Goal: Information Seeking & Learning: Check status

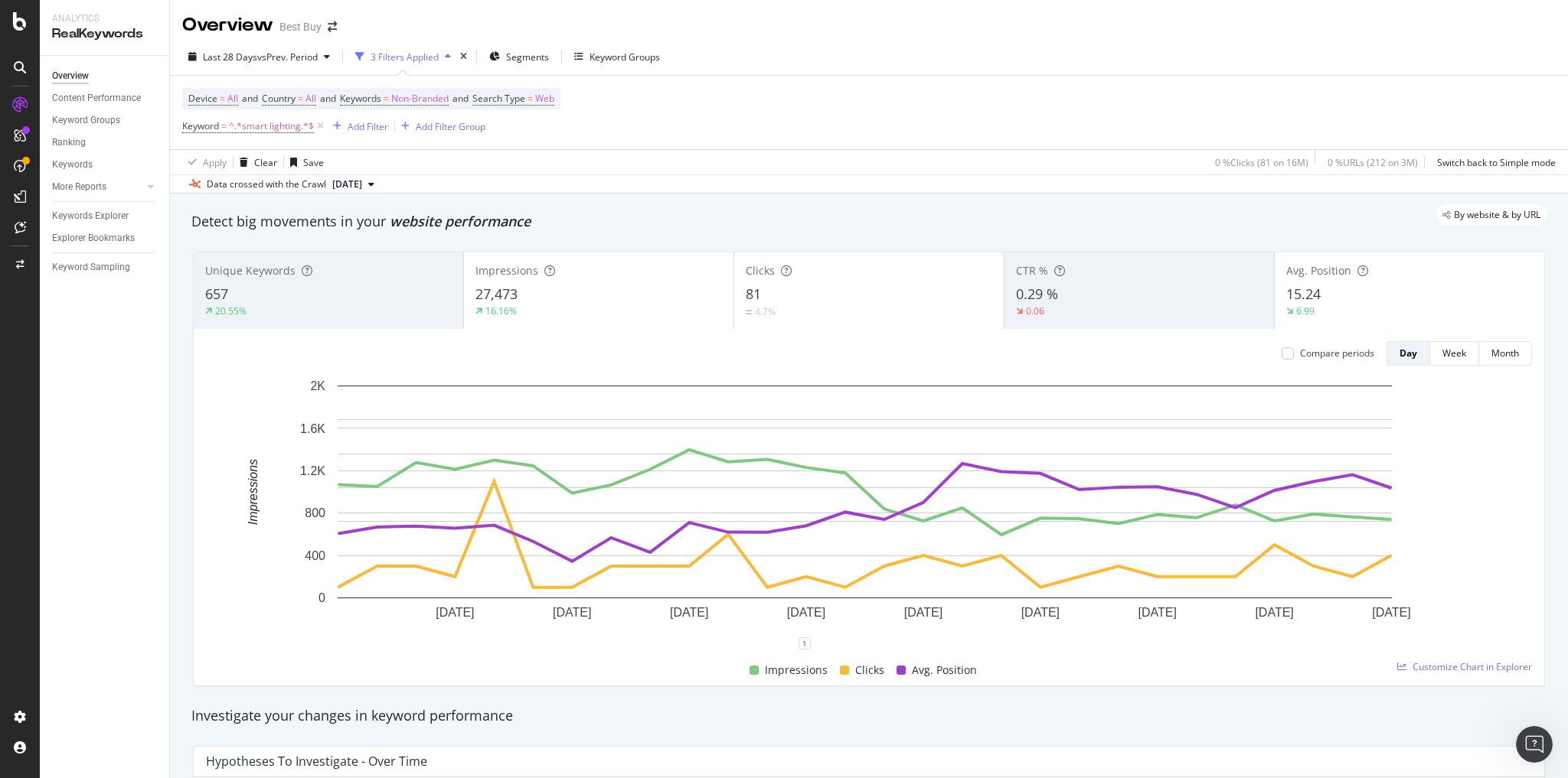
scroll to position [71, 0]
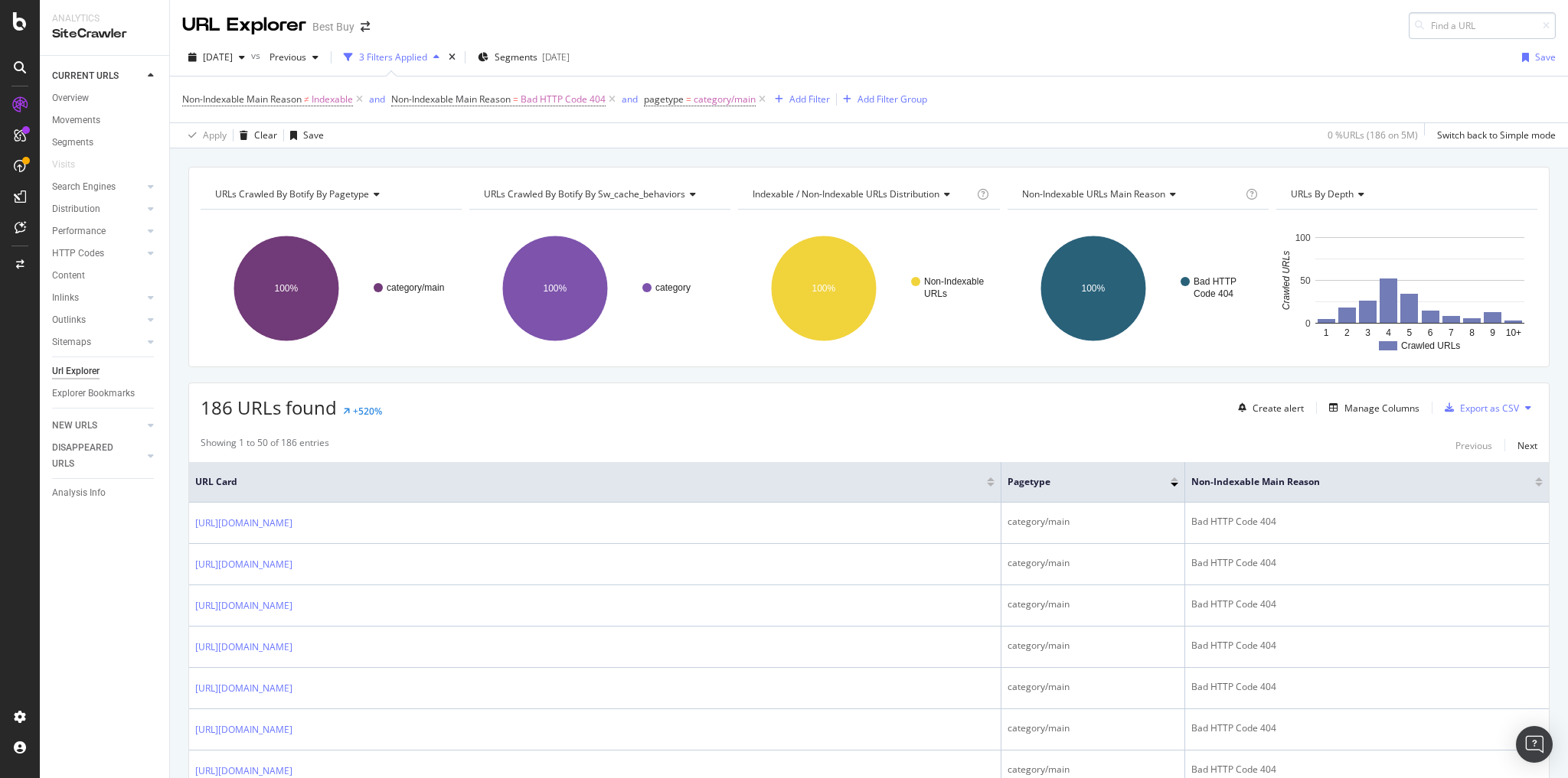
click at [1422, 33] on input at bounding box center [1482, 26] width 147 height 26
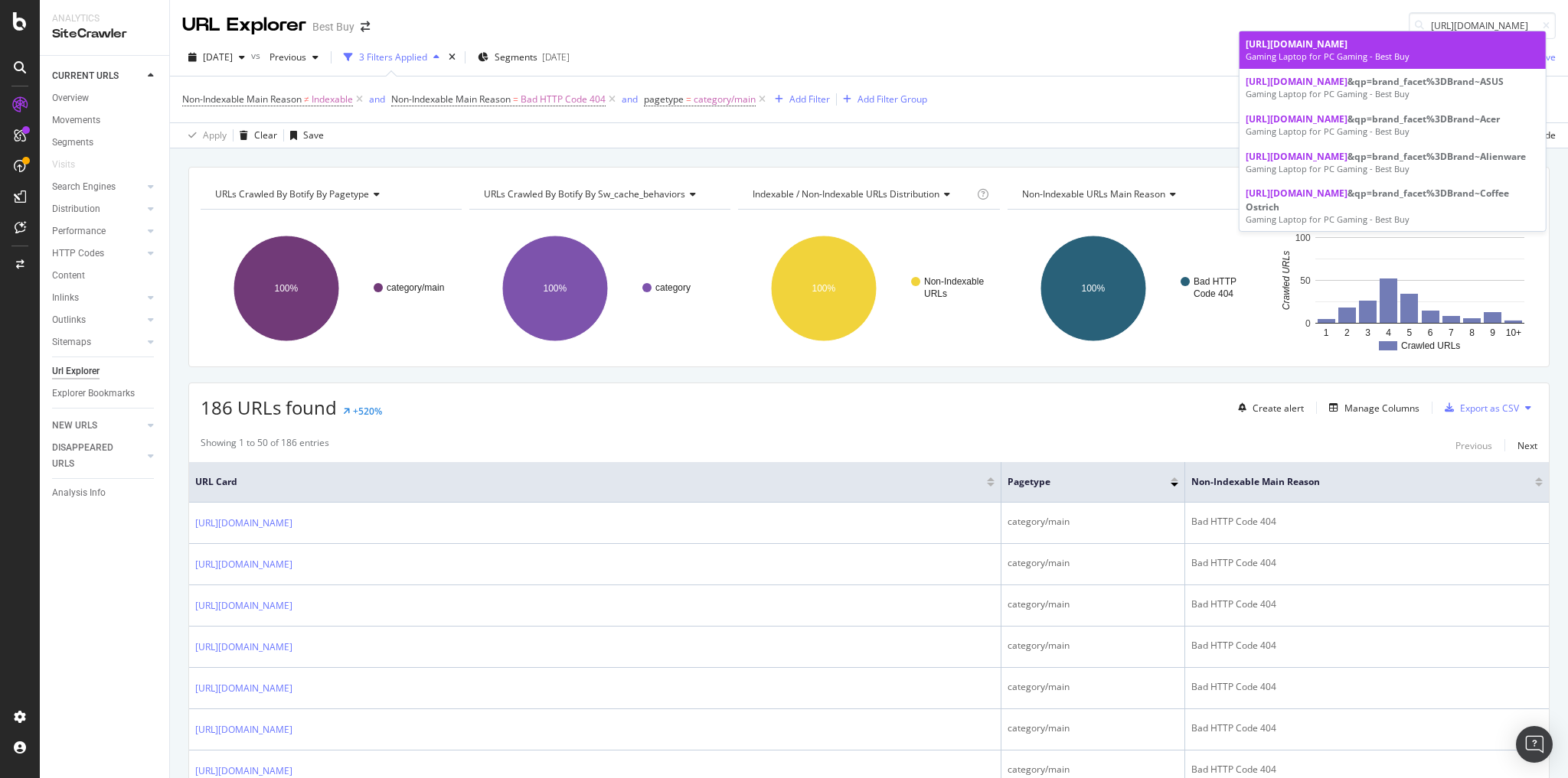
type input "https://www.bestbuy.com/site/pc-gaming/gaming-laptops/pcmcat287600050003.c?id=p…"
click at [1321, 50] on span "https://www.bestbuy.com/site/pc-gaming/gaming-laptops/pcmcat287600050003.c?id=p…" at bounding box center [1297, 44] width 102 height 13
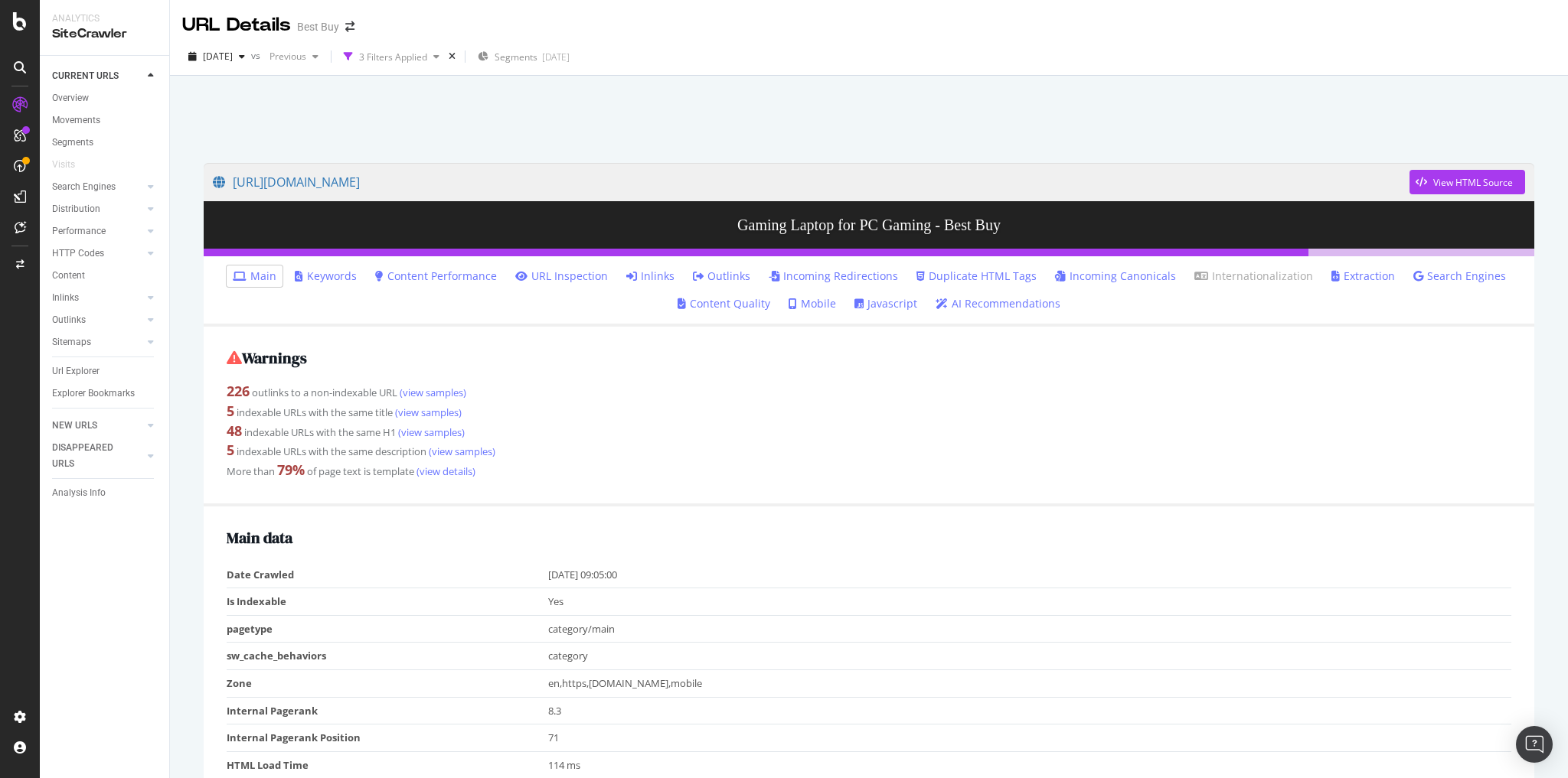
click at [1475, 273] on link "Search Engines" at bounding box center [1459, 275] width 92 height 15
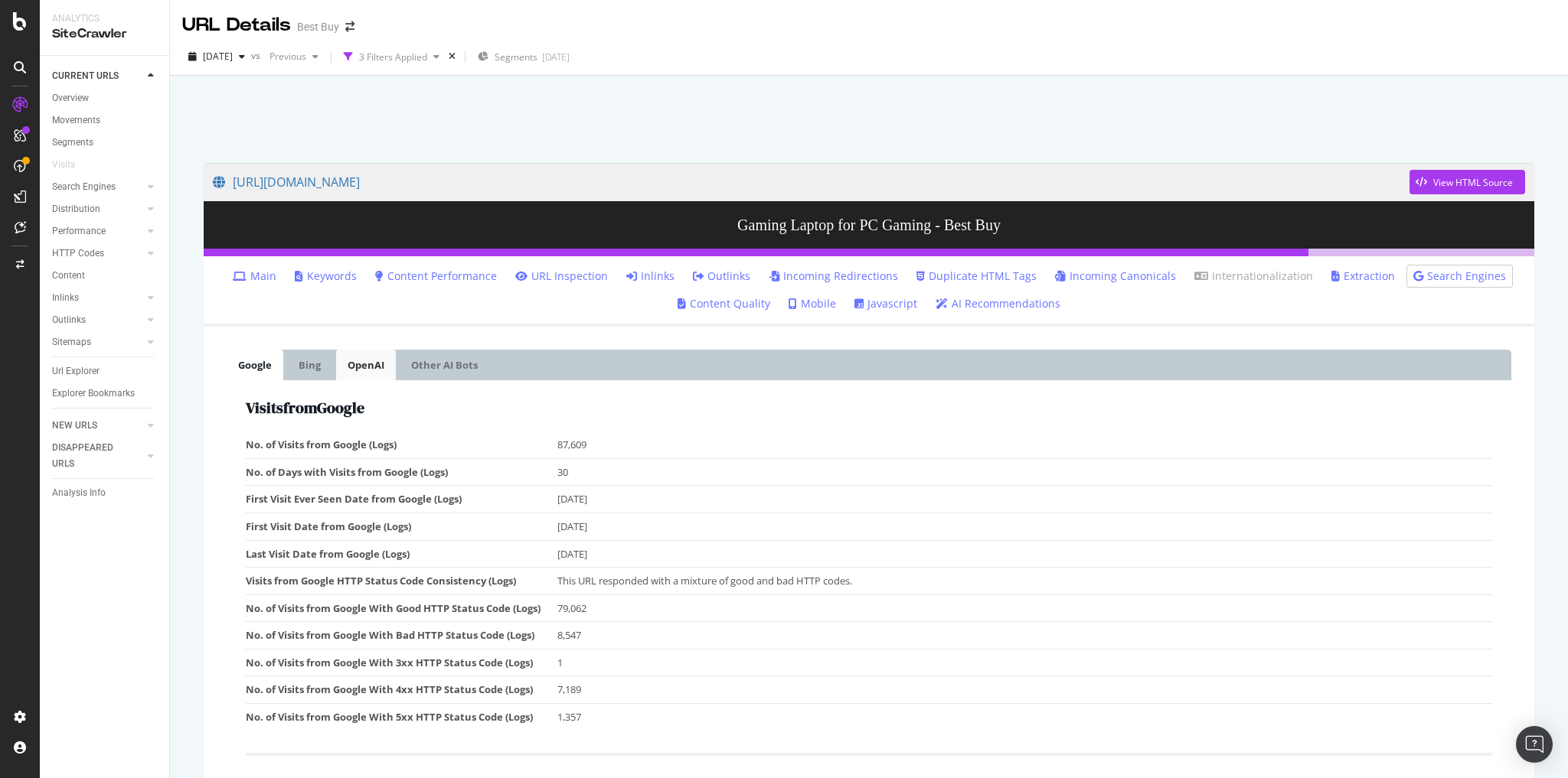
click at [366, 361] on link "OpenAI" at bounding box center [366, 364] width 60 height 31
click at [442, 371] on link "Other AI Bots" at bounding box center [445, 364] width 90 height 31
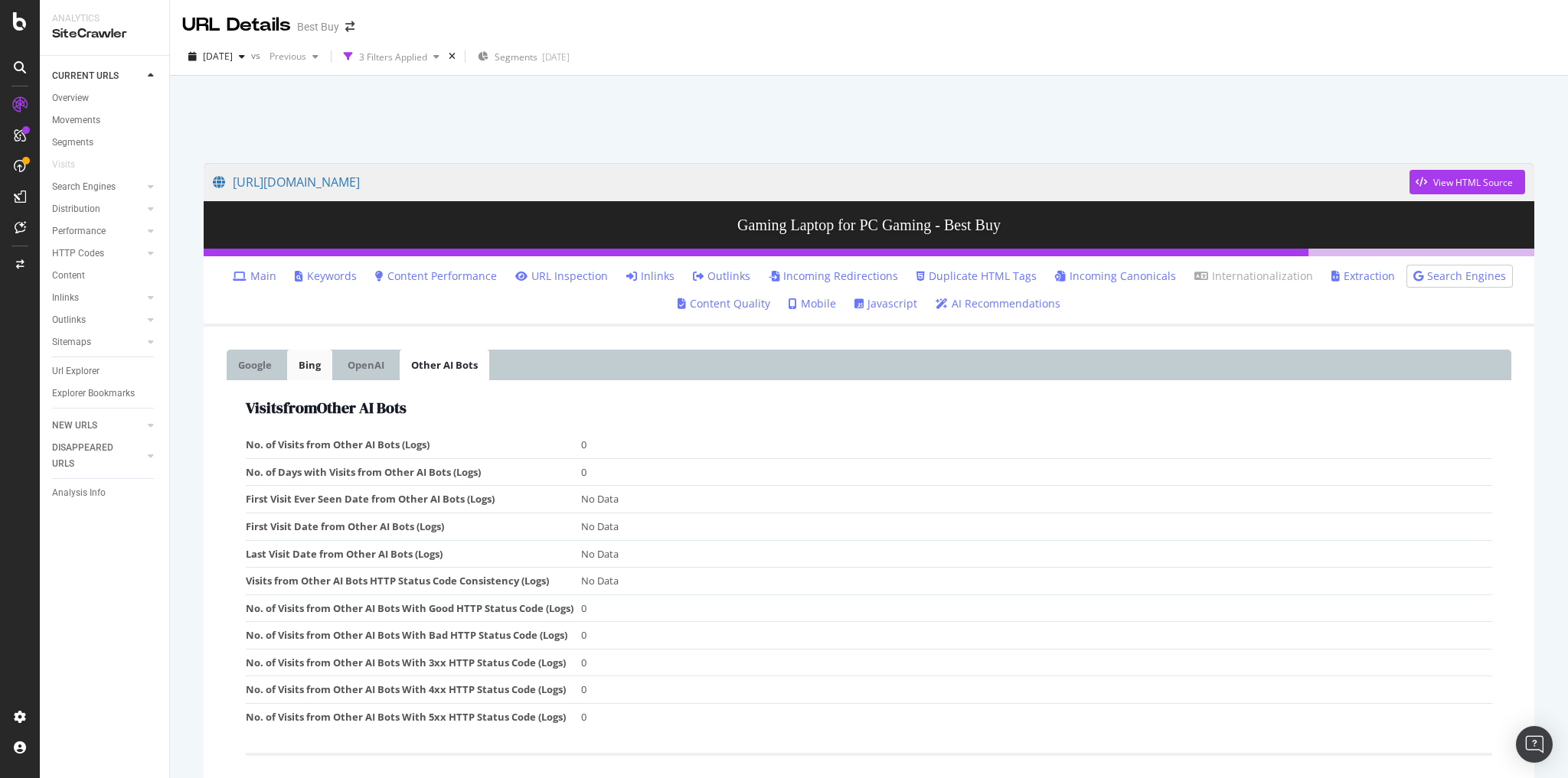
click at [316, 372] on link "Bing" at bounding box center [309, 364] width 45 height 31
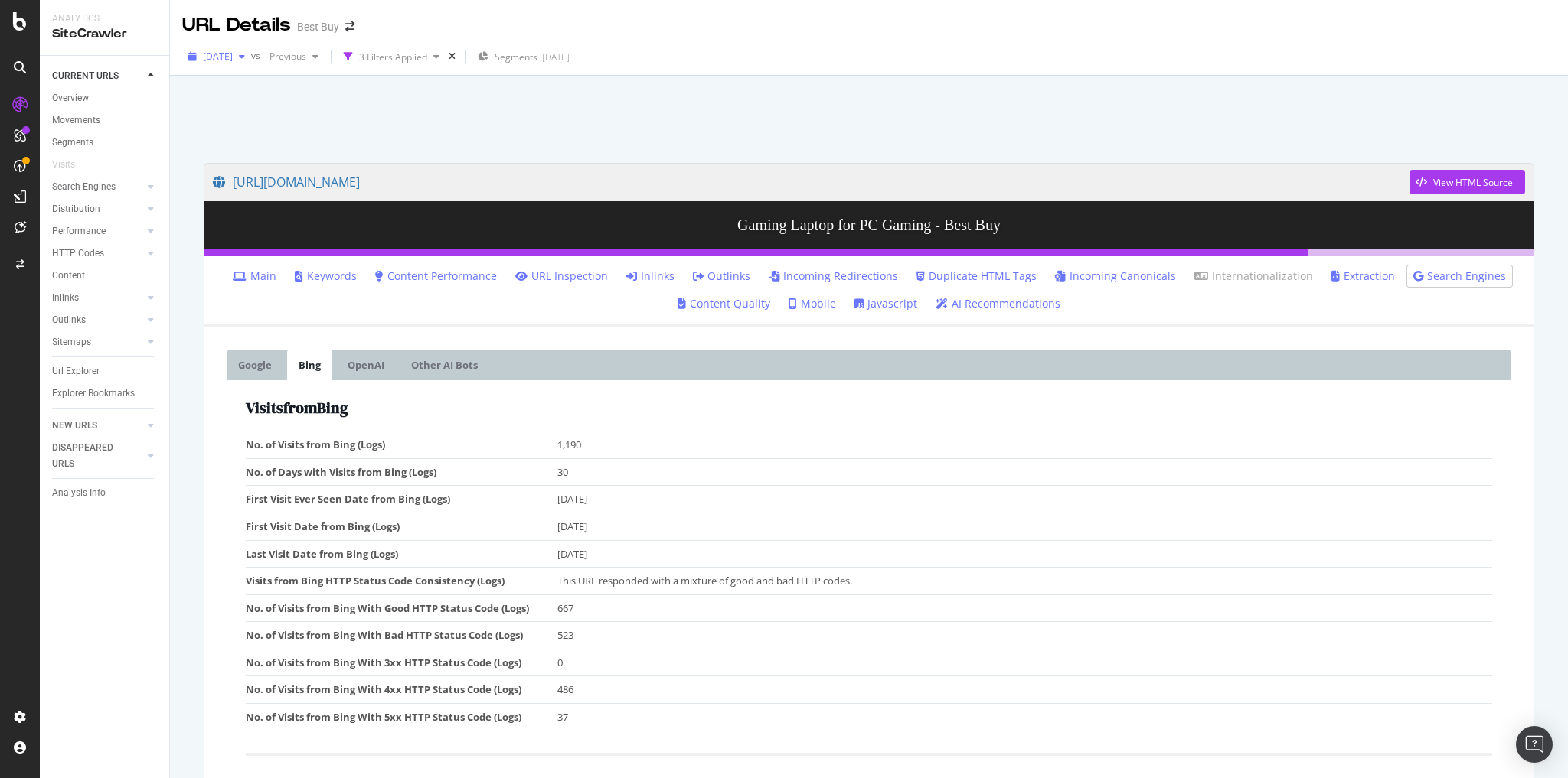
click at [220, 51] on span "2025 Sep. 9th" at bounding box center [217, 56] width 30 height 13
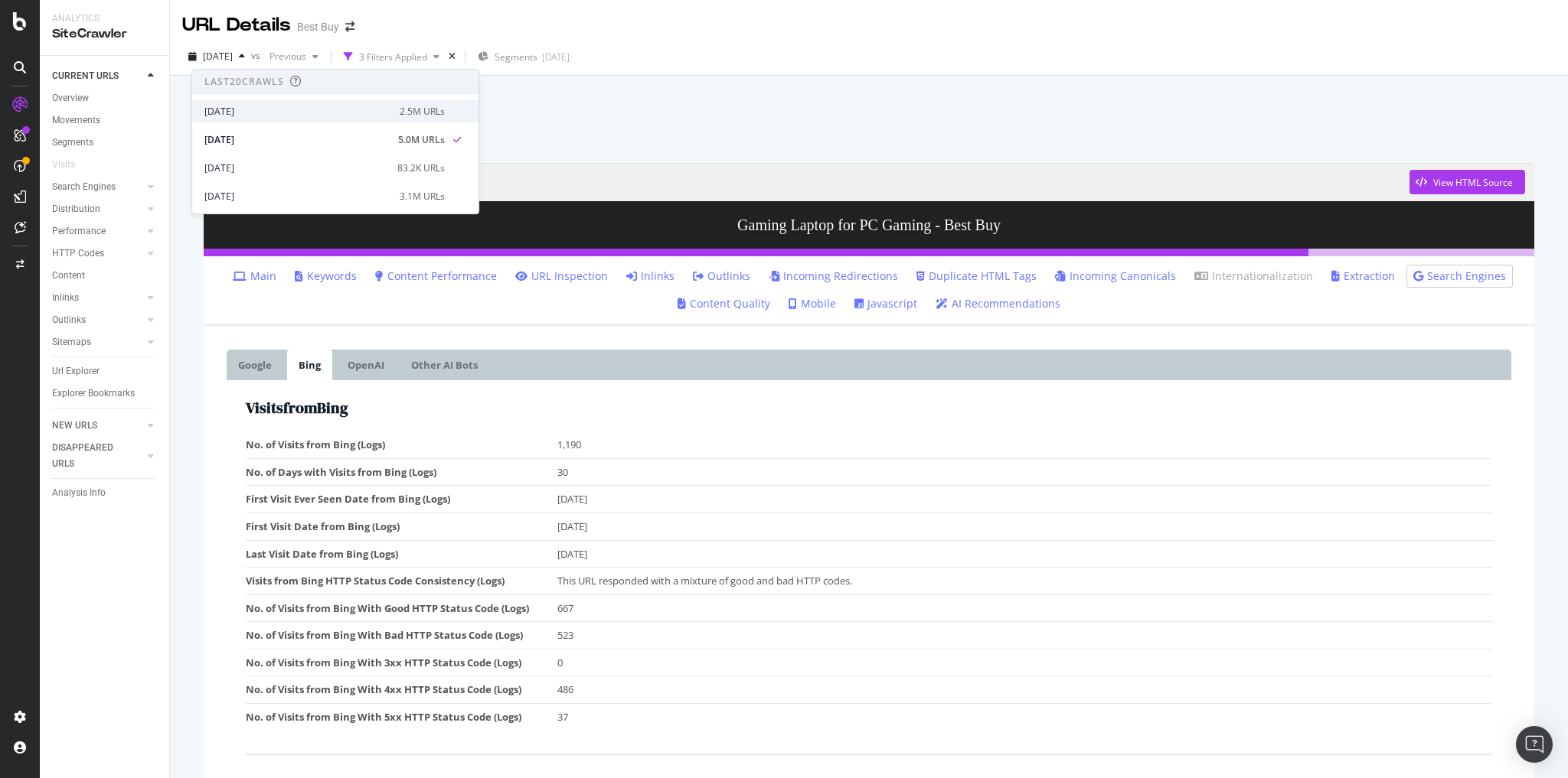
click at [257, 114] on div "[DATE]" at bounding box center [297, 112] width 186 height 14
